Goal: Information Seeking & Learning: Learn about a topic

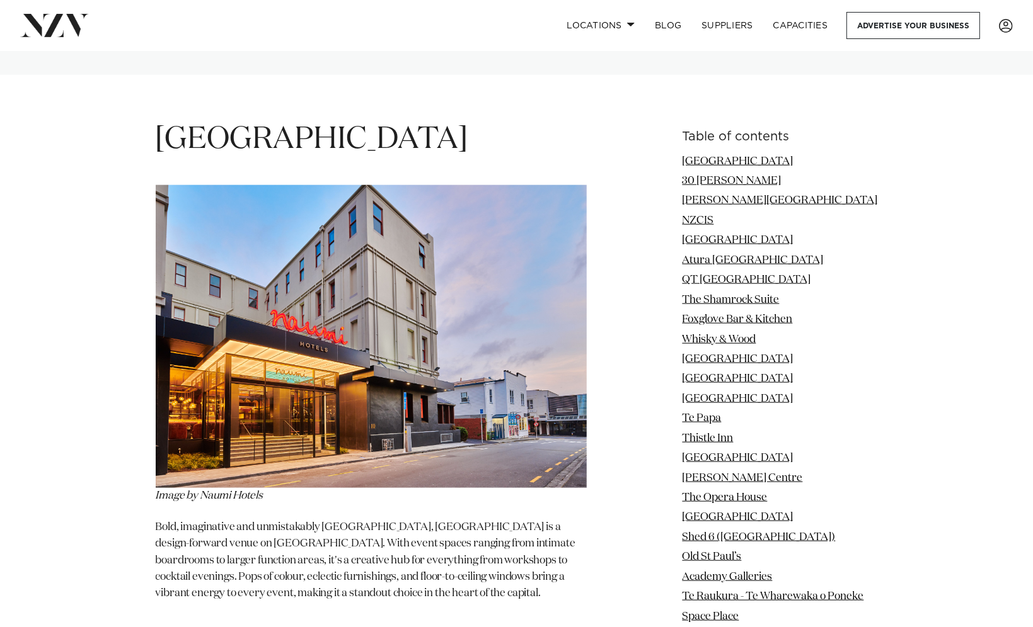
scroll to position [1449, 0]
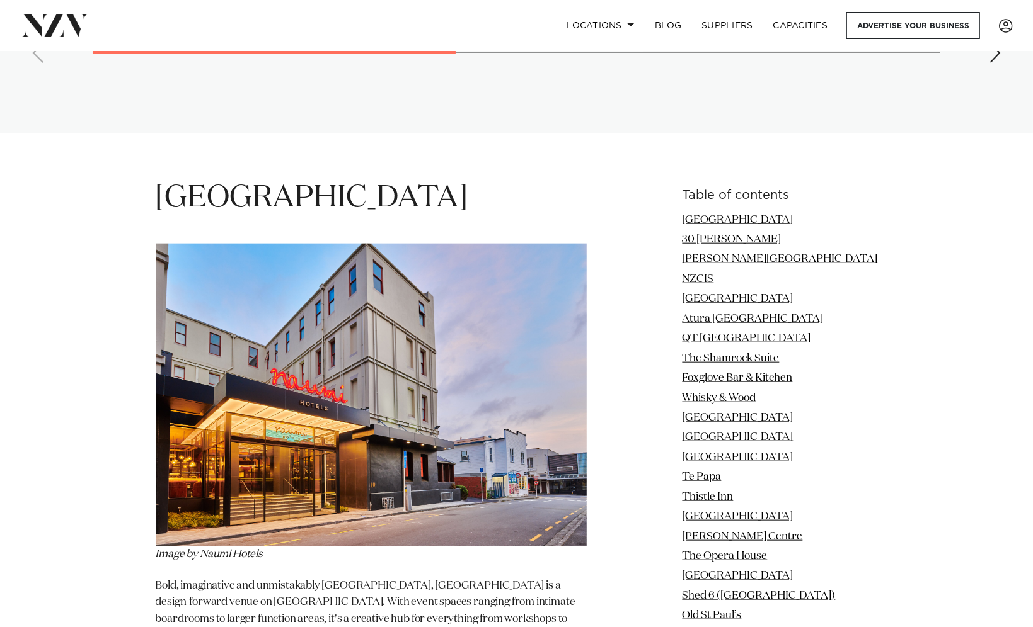
drag, startPoint x: 1039, startPoint y: 362, endPoint x: 1017, endPoint y: 328, distance: 40.5
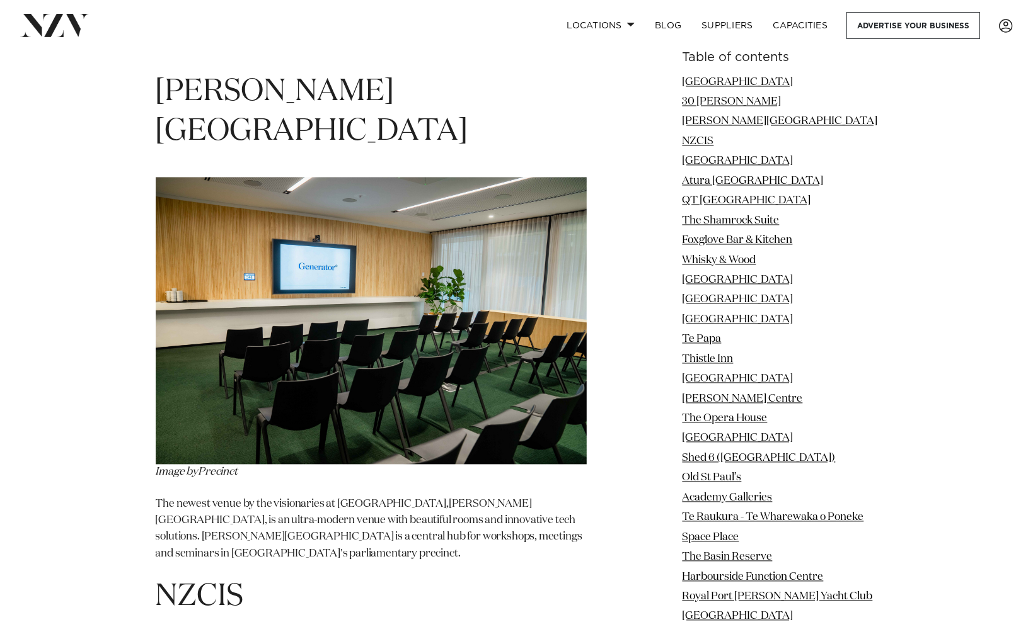
scroll to position [2583, 0]
click at [721, 335] on link "Te Papa" at bounding box center [701, 340] width 39 height 11
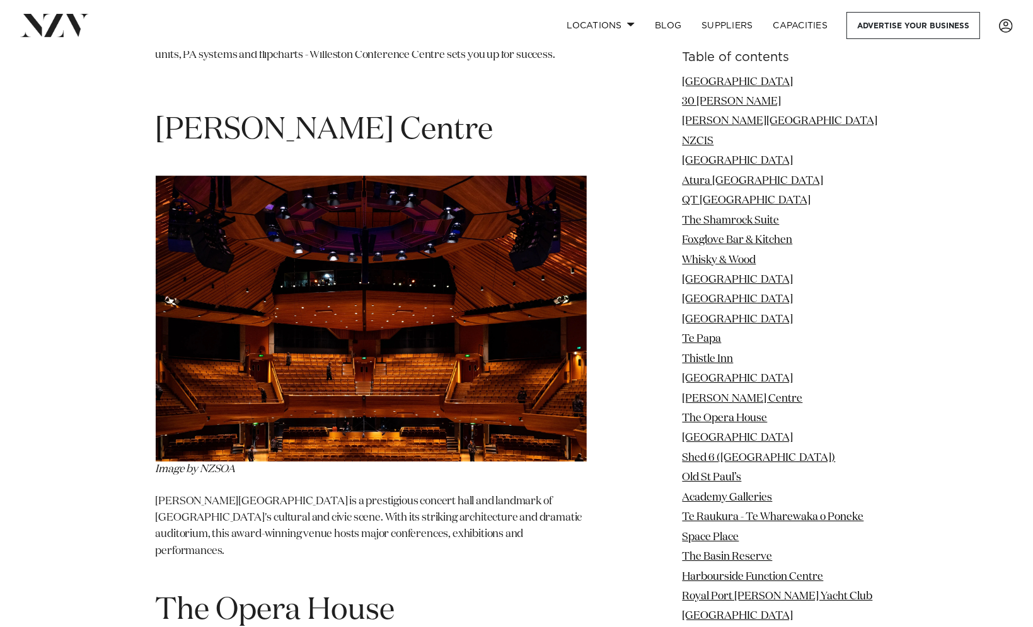
scroll to position [9656, 0]
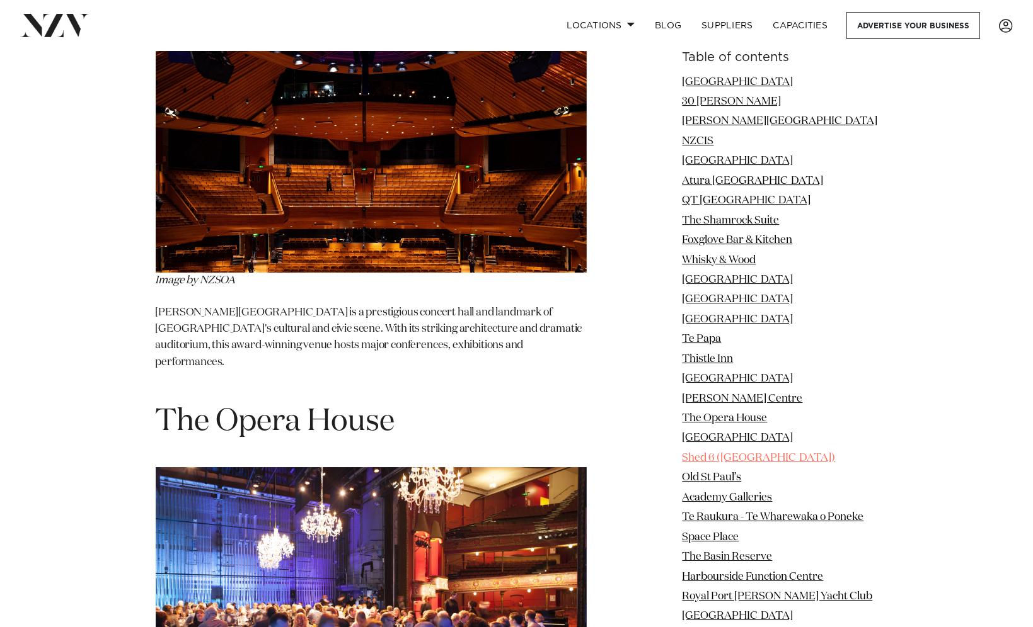
click at [724, 459] on link "Shed 6 ([GEOGRAPHIC_DATA])" at bounding box center [758, 458] width 153 height 11
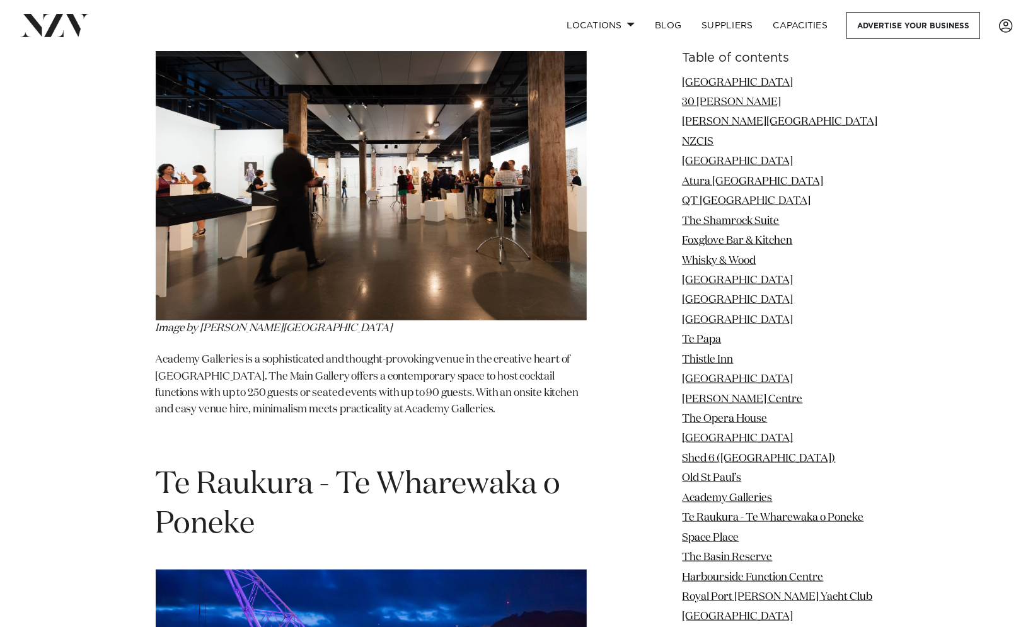
scroll to position [12186, 0]
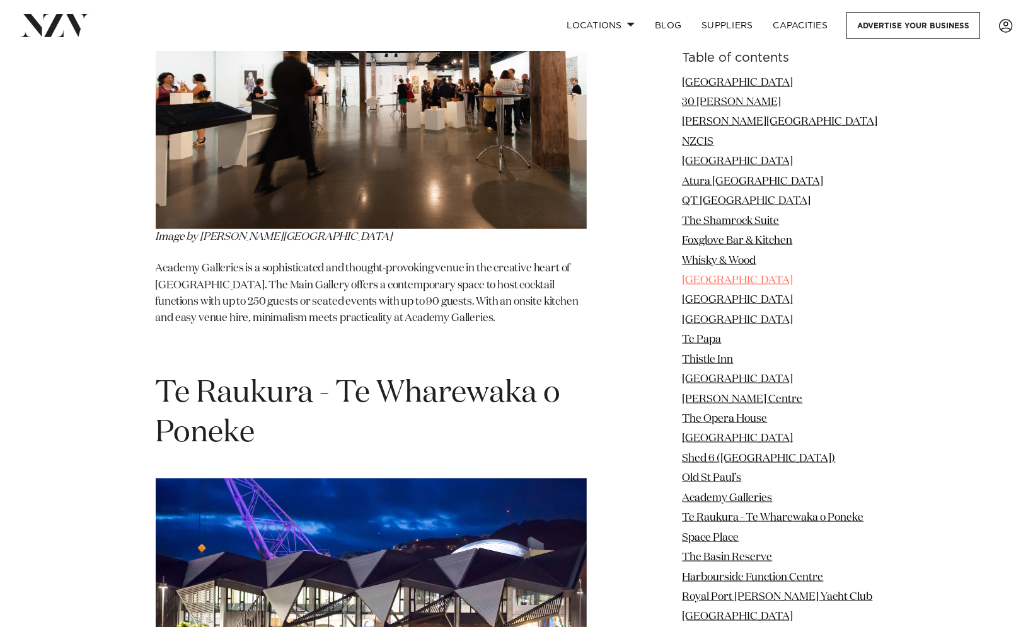
click at [708, 280] on link "[GEOGRAPHIC_DATA]" at bounding box center [737, 280] width 111 height 11
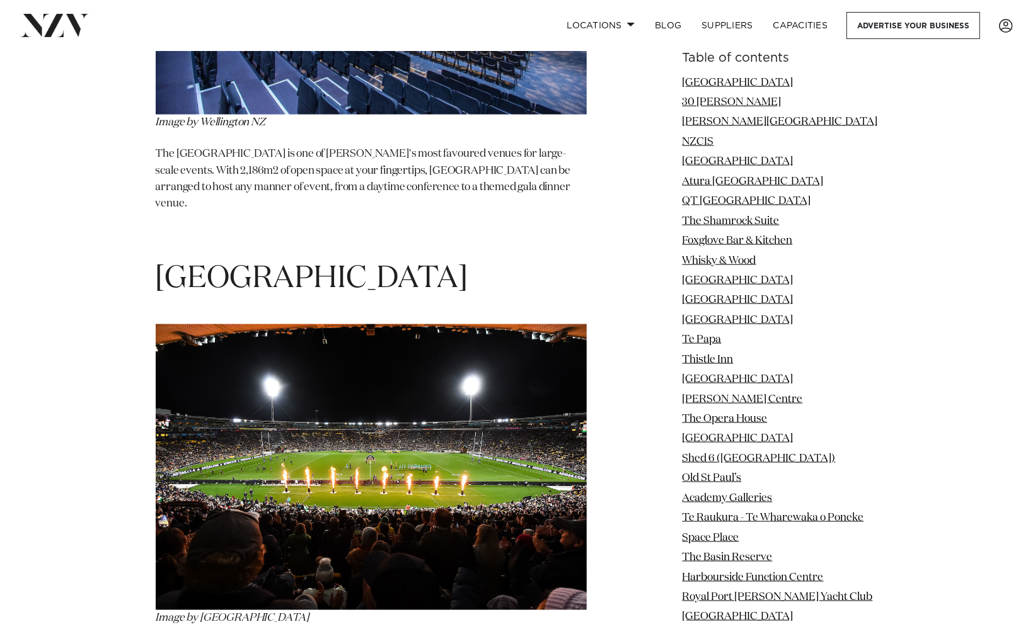
scroll to position [6922, 0]
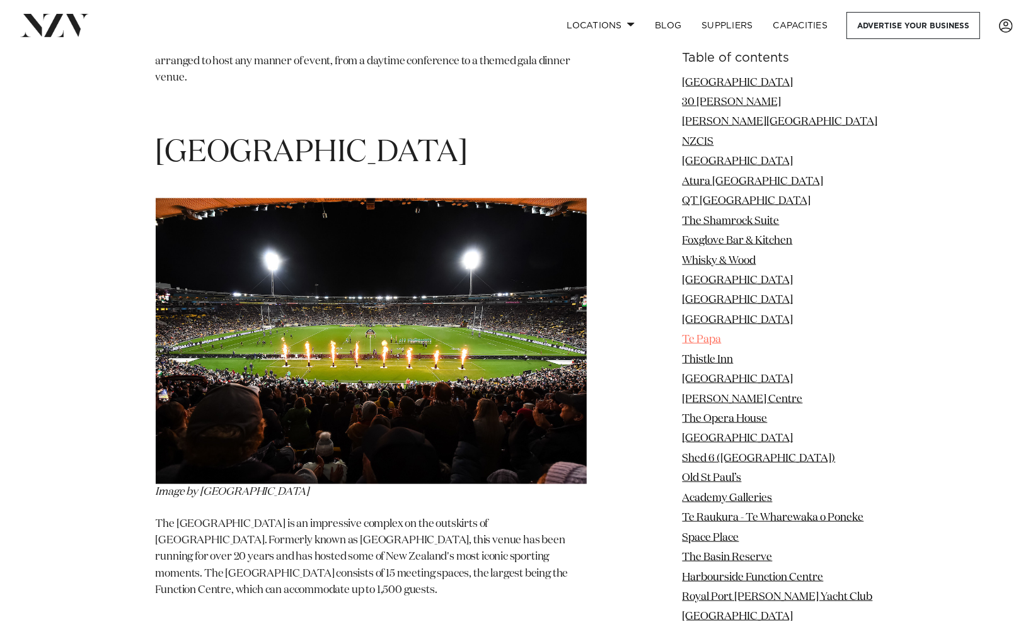
click at [721, 340] on link "Te Papa" at bounding box center [701, 340] width 39 height 11
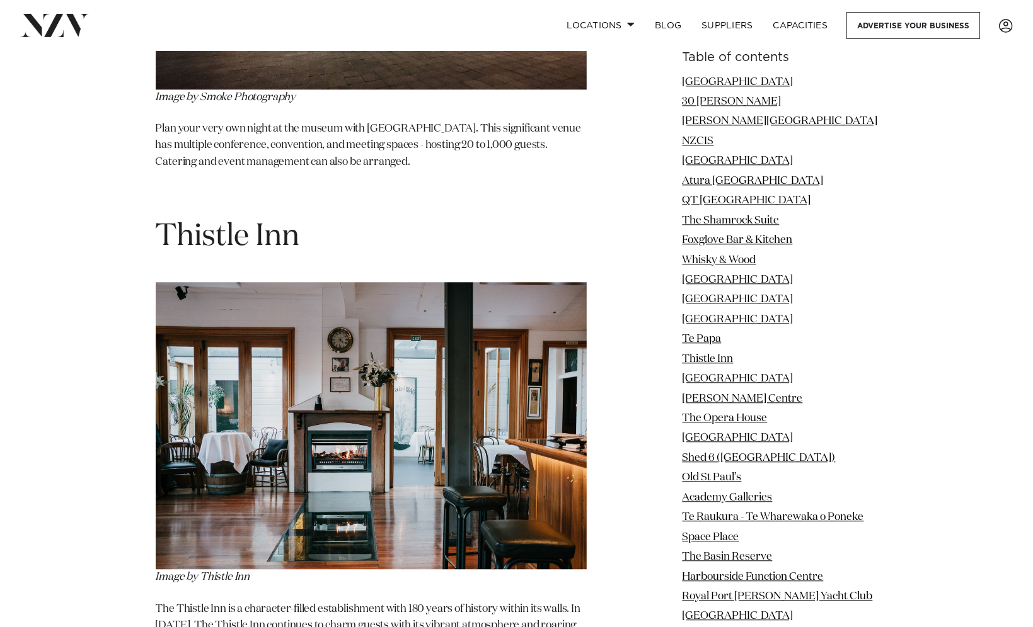
scroll to position [8207, 0]
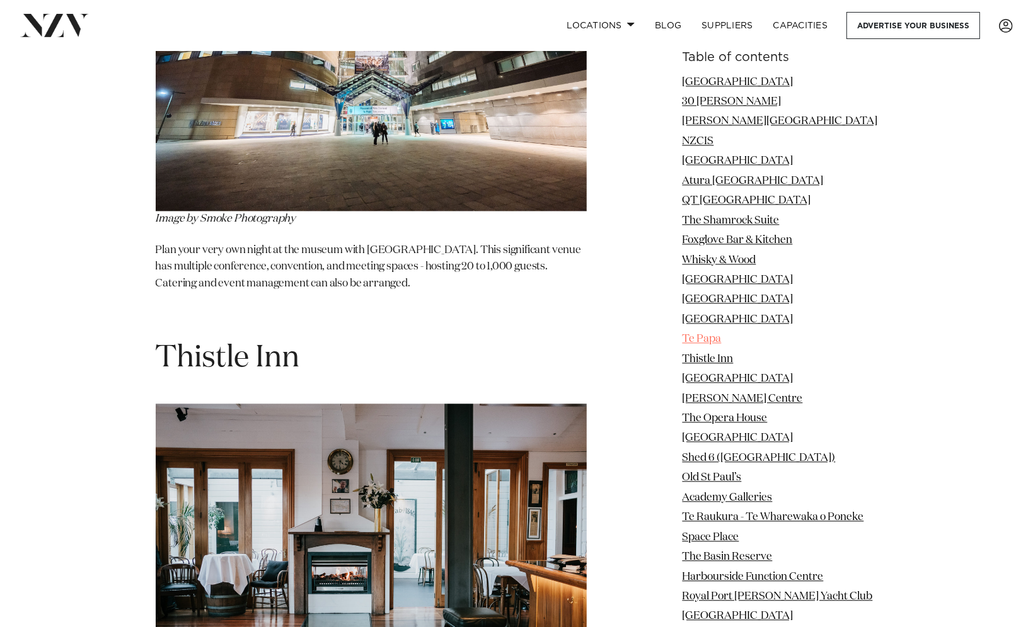
click at [716, 343] on link "Te Papa" at bounding box center [701, 340] width 39 height 11
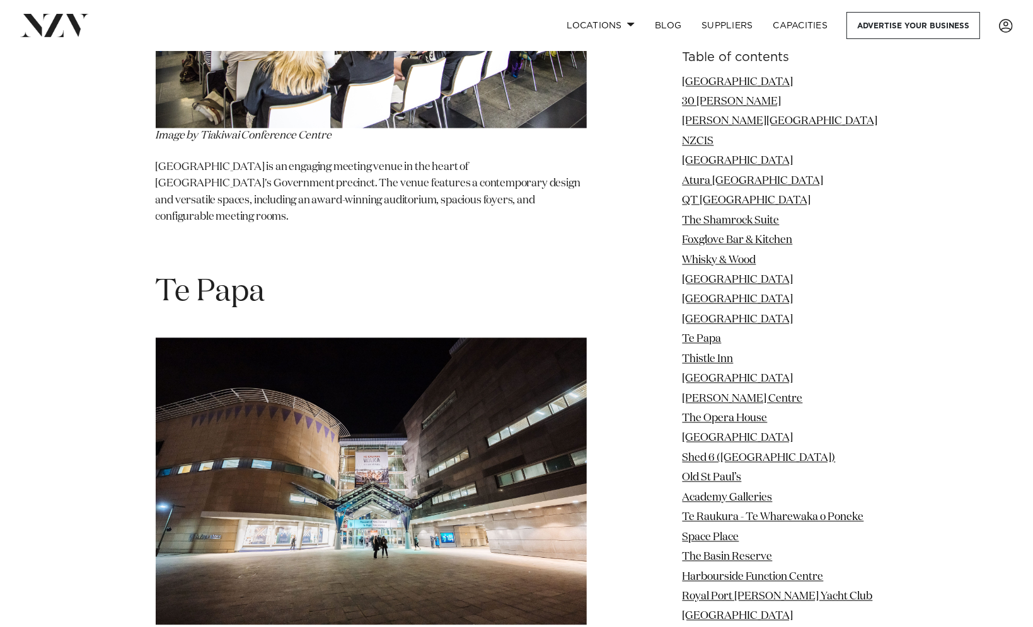
scroll to position [7872, 0]
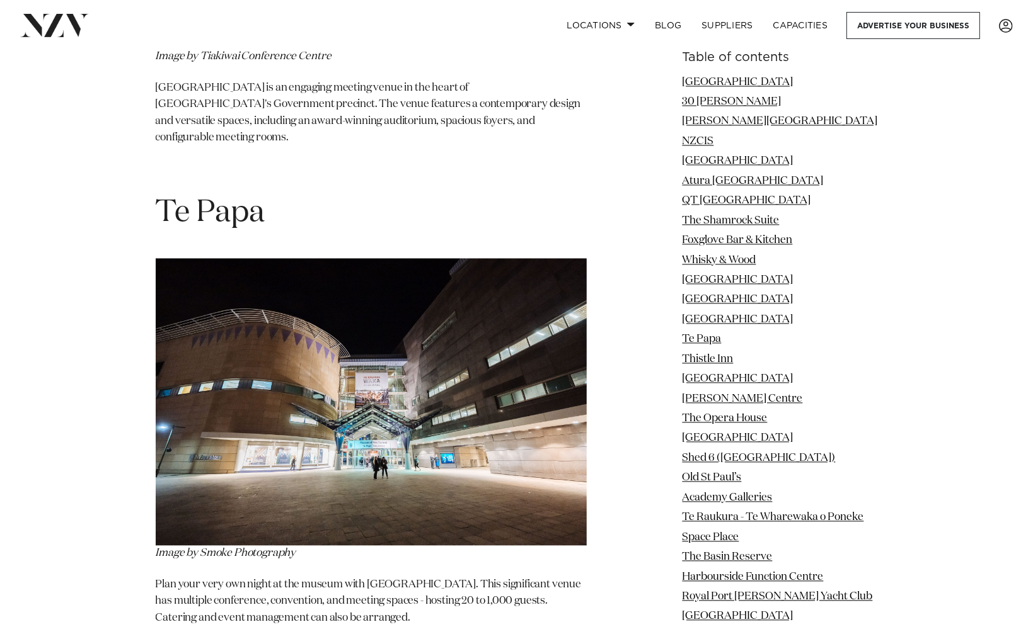
click at [773, 390] on ul "Naumi Hotel Wellington 30 Waring Taylor Bowen Street NZCIS Rydges Wellington Ai…" at bounding box center [779, 498] width 195 height 849
click at [762, 379] on link "[GEOGRAPHIC_DATA]" at bounding box center [737, 379] width 111 height 11
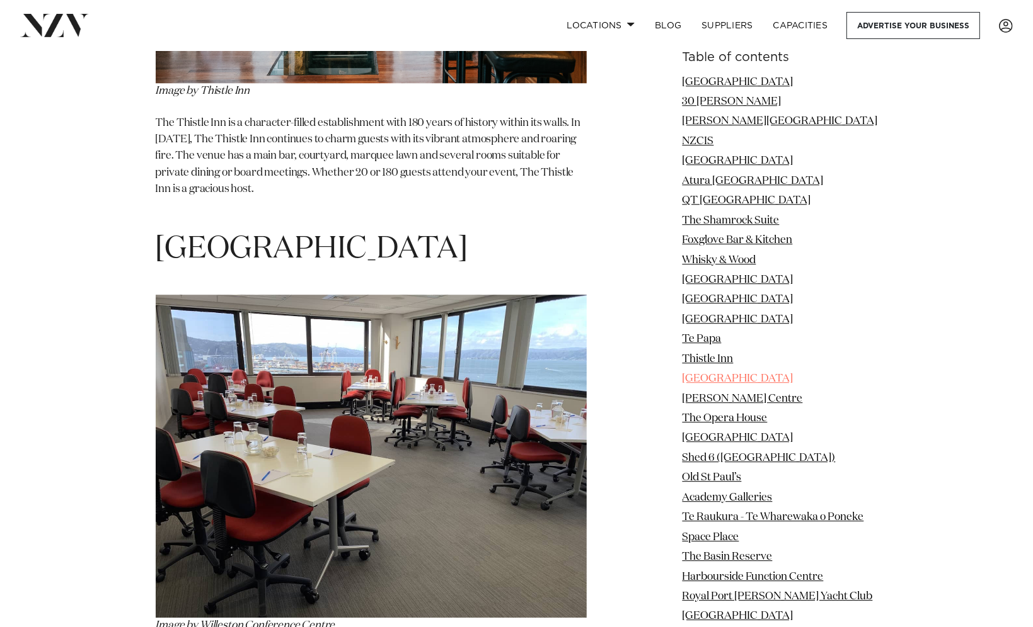
scroll to position [8871, 0]
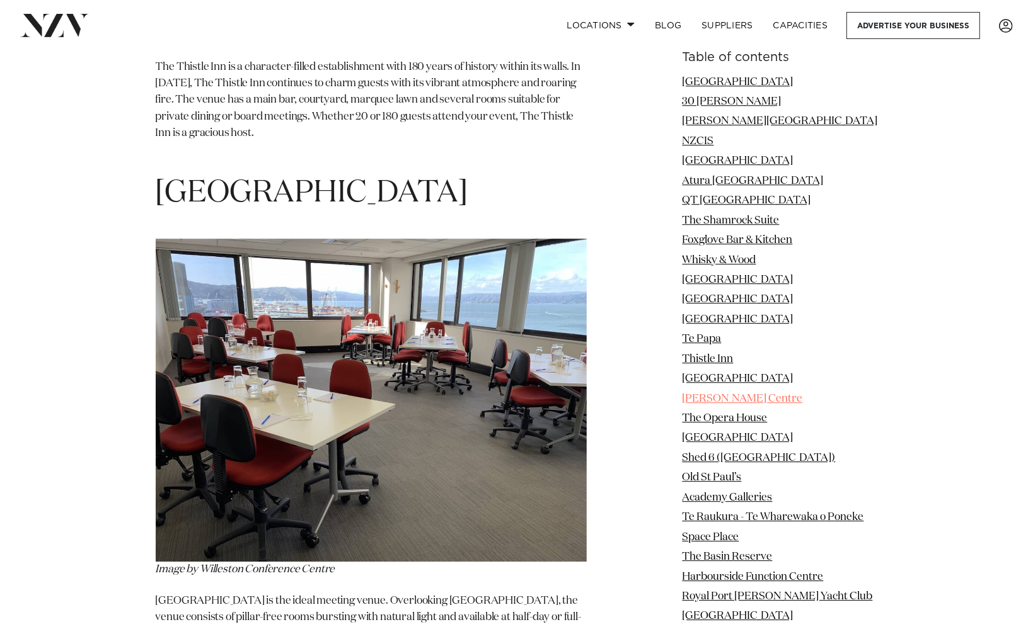
click at [764, 397] on link "[PERSON_NAME] Centre" at bounding box center [742, 399] width 120 height 11
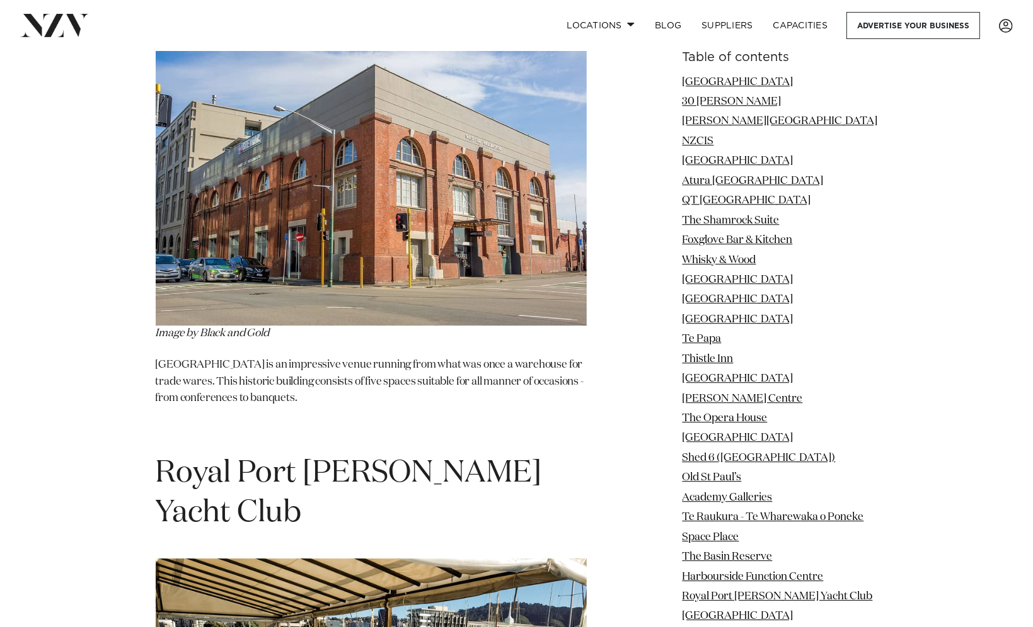
scroll to position [13957, 0]
